Goal: Information Seeking & Learning: Learn about a topic

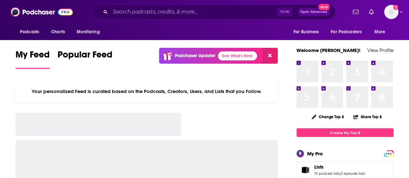
click at [129, 12] on input "Search podcasts, credits, & more..." at bounding box center [193, 12] width 167 height 10
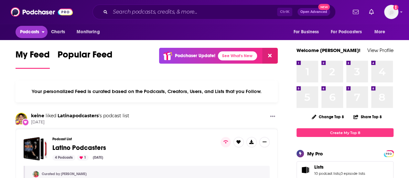
click at [35, 31] on span "Podcasts" at bounding box center [29, 31] width 19 height 9
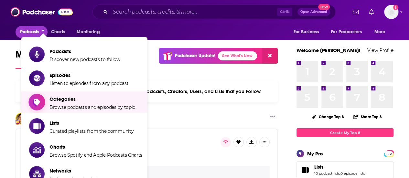
click at [54, 98] on span "Categories" at bounding box center [92, 99] width 86 height 6
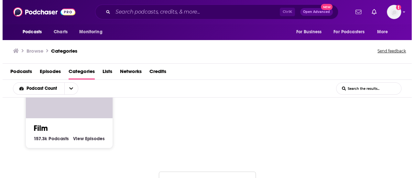
scroll to position [496, 0]
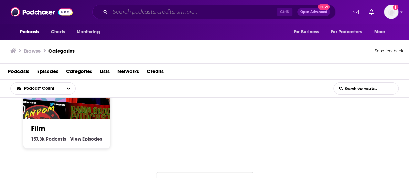
click at [138, 9] on input "Search podcasts, credits, & more..." at bounding box center [193, 12] width 167 height 10
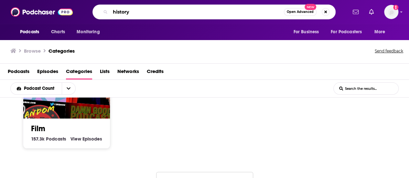
type input "history"
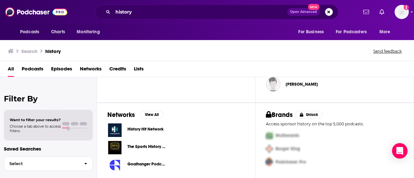
scroll to position [279, 0]
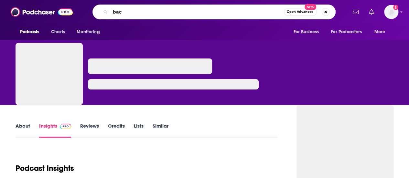
type input "back"
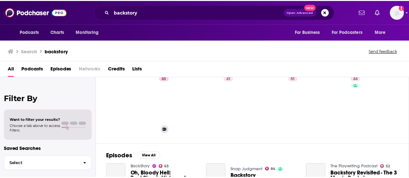
scroll to position [23, 0]
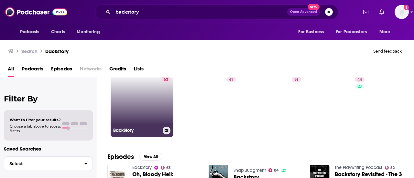
click at [122, 116] on link "63 BackStory" at bounding box center [142, 105] width 63 height 63
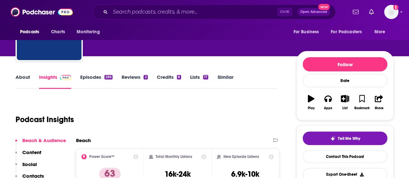
scroll to position [49, 0]
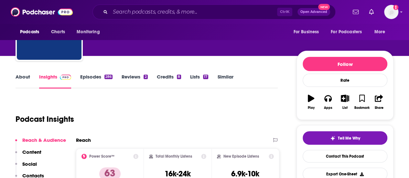
click at [24, 75] on link "About" at bounding box center [23, 81] width 15 height 15
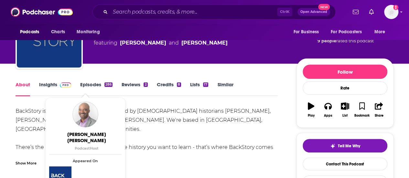
scroll to position [42, 0]
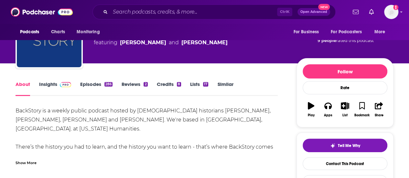
click at [182, 123] on div "BackStory is a weekly public podcast hosted by [DEMOGRAPHIC_DATA] historians [P…" at bounding box center [147, 142] width 262 height 72
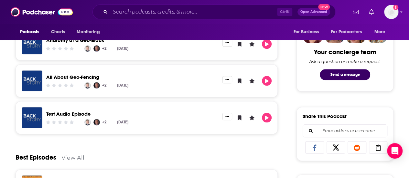
scroll to position [323, 0]
